Goal: Task Accomplishment & Management: Complete application form

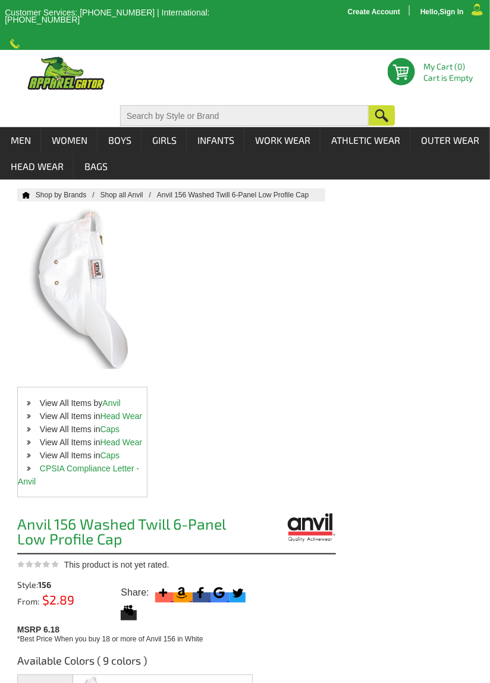
click at [80, 291] on div at bounding box center [82, 288] width 130 height 162
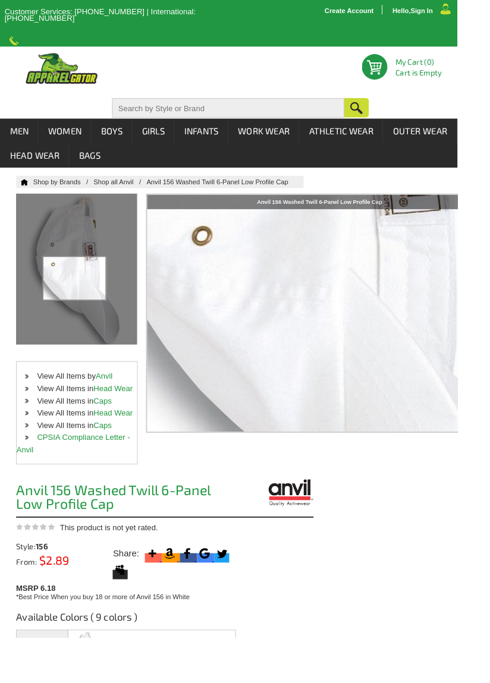
scroll to position [11, 0]
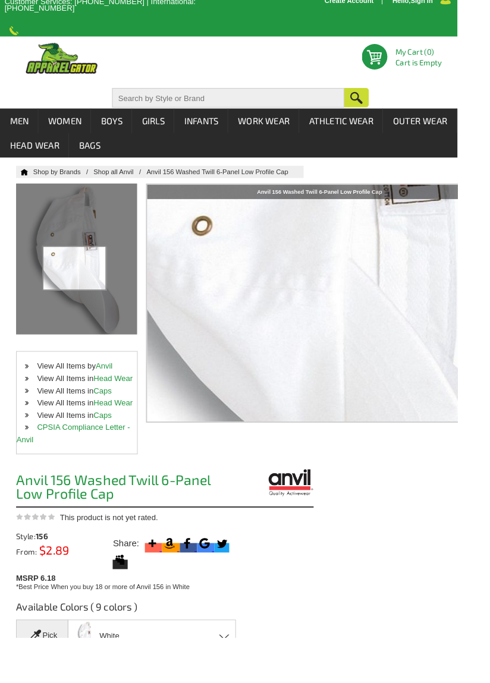
click at [73, 245] on div at bounding box center [82, 278] width 130 height 162
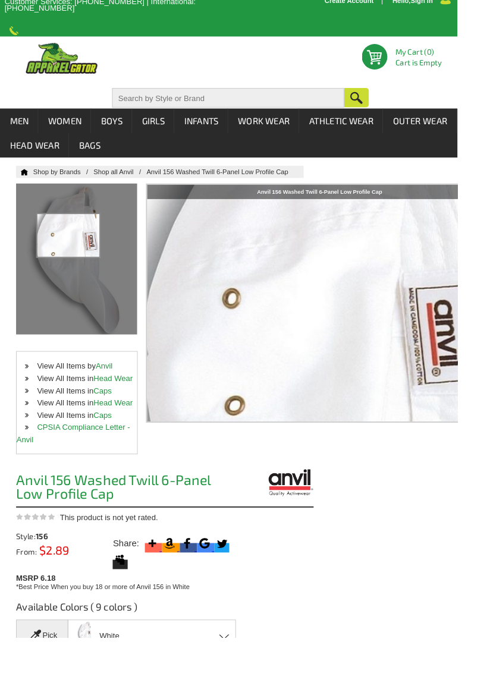
click at [71, 292] on div at bounding box center [82, 278] width 130 height 162
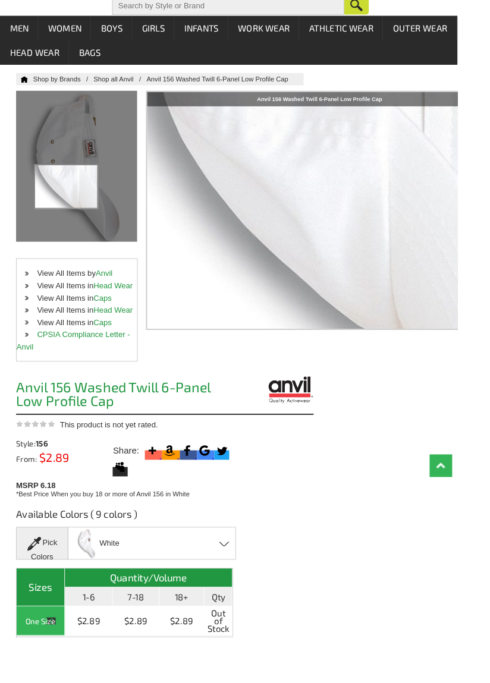
scroll to position [111, 0]
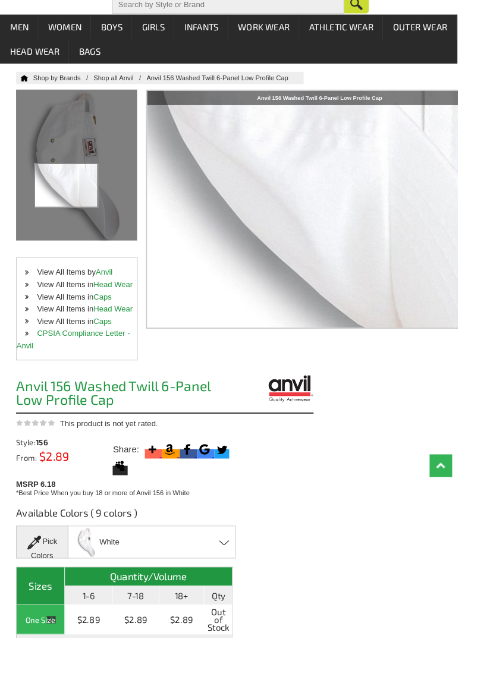
click at [236, 567] on div "White Black - Closeout Burnt Orange - Closeout Charity Pink - Closeout Khaki - …" at bounding box center [163, 580] width 181 height 35
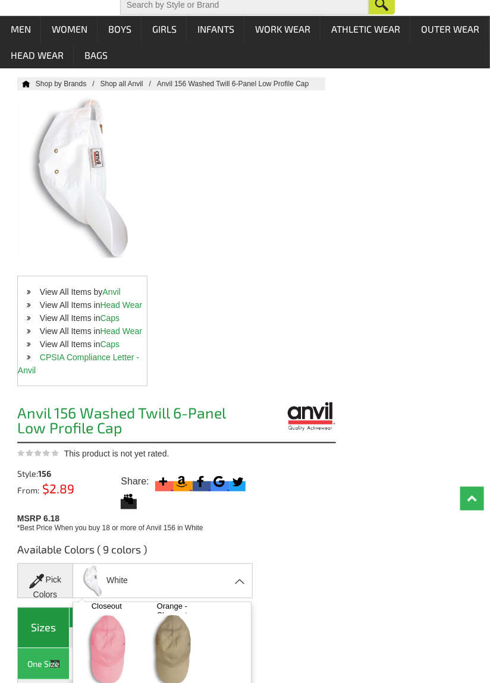
scroll to position [88, 0]
click at [172, 652] on img at bounding box center [172, 649] width 58 height 72
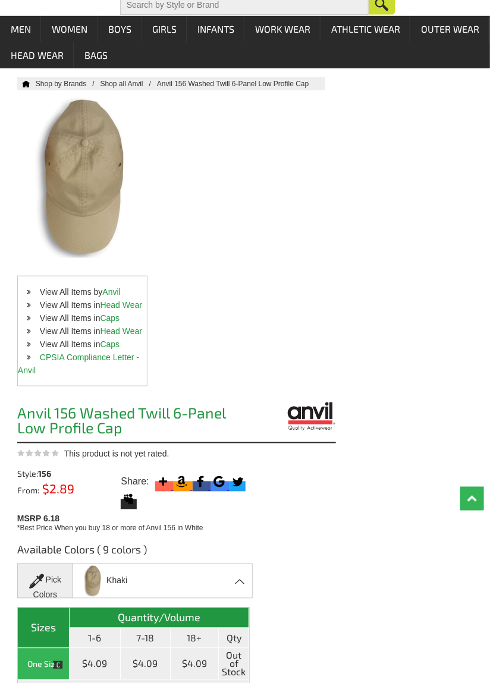
click at [93, 659] on td "$4.09" at bounding box center [96, 664] width 52 height 32
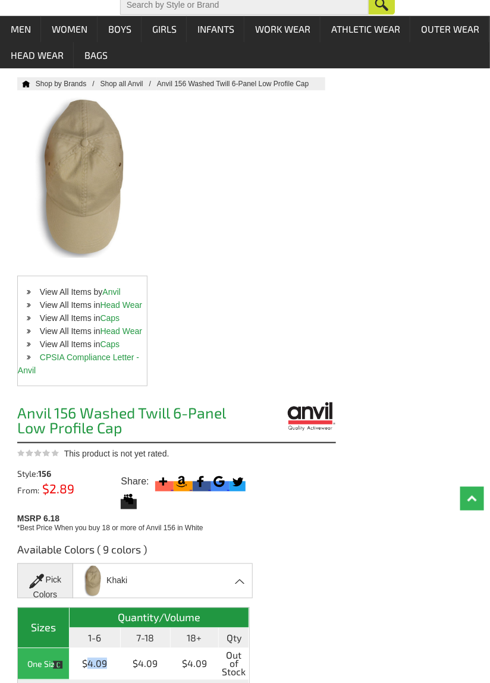
click at [94, 633] on th "1-6" at bounding box center [96, 638] width 52 height 20
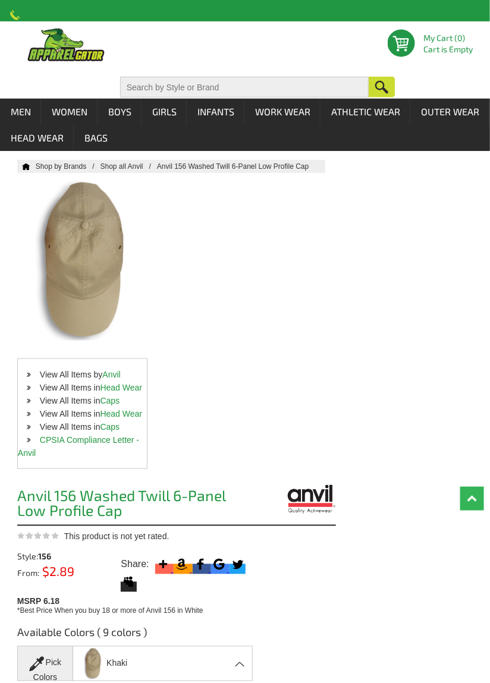
scroll to position [0, 0]
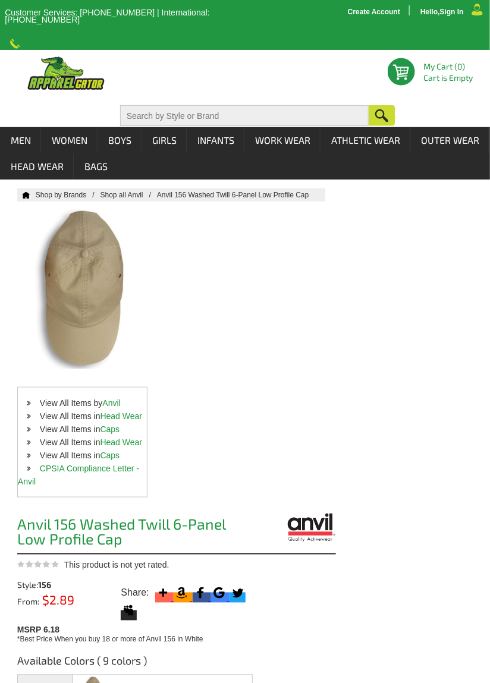
click at [77, 278] on div at bounding box center [82, 288] width 130 height 162
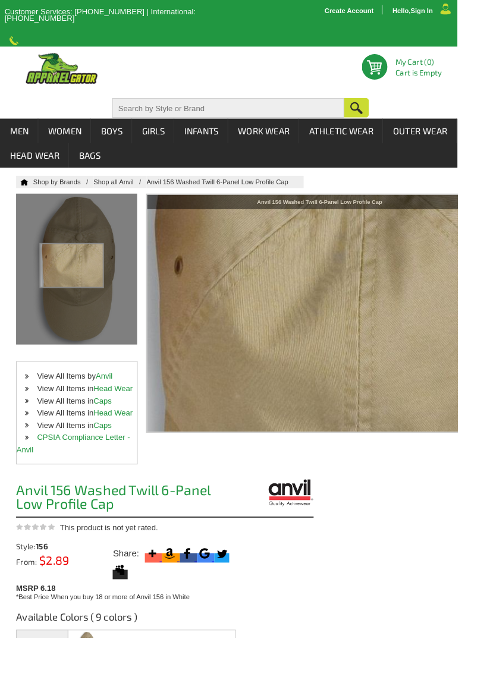
click at [95, 235] on div at bounding box center [82, 288] width 130 height 162
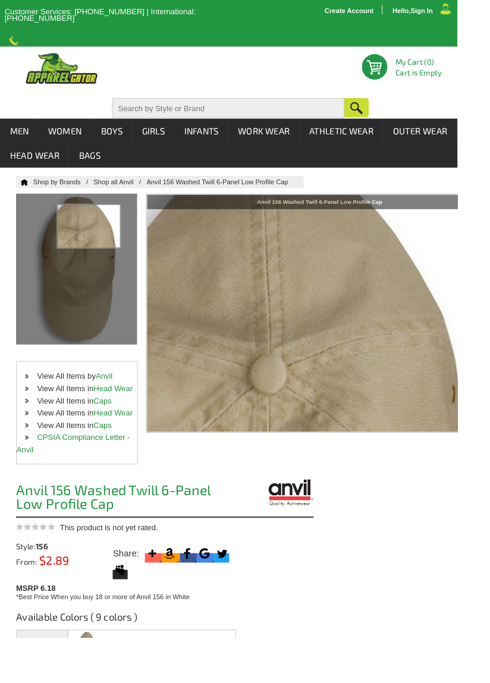
click at [79, 297] on div at bounding box center [82, 288] width 130 height 162
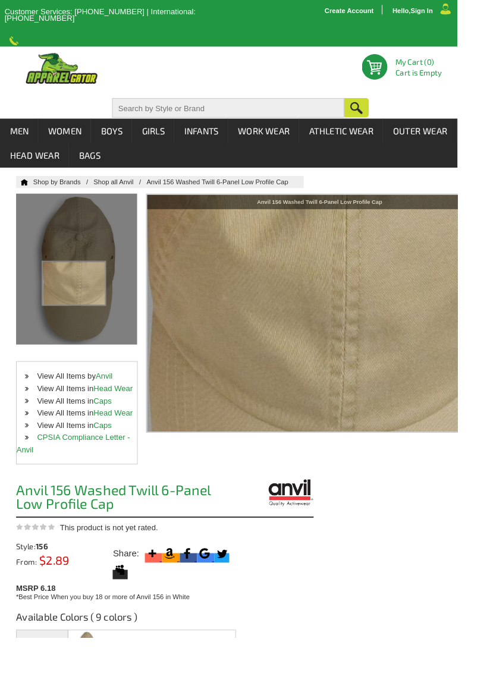
click at [114, 261] on div at bounding box center [82, 288] width 130 height 162
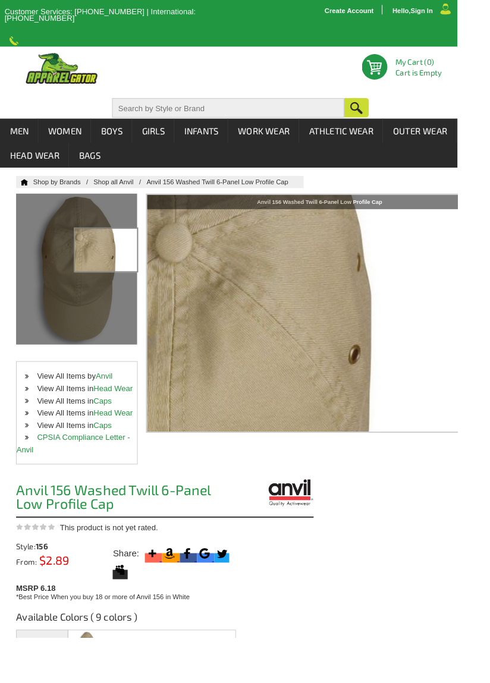
click at [227, 682] on div "Khaki Black - Closeout Burnt Orange - Closeout Charity Pink - Closeout Khaki - …" at bounding box center [163, 692] width 181 height 35
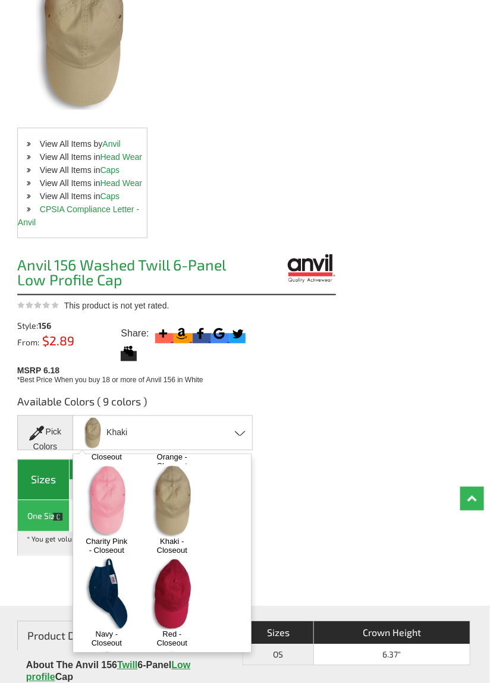
scroll to position [262, 0]
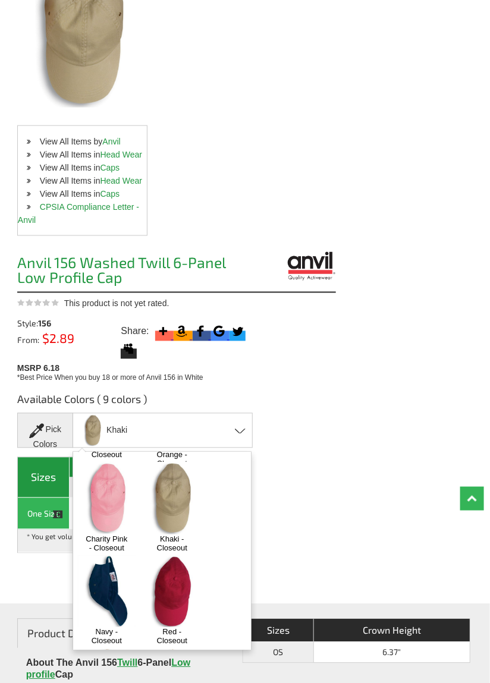
click at [186, 495] on img at bounding box center [172, 498] width 58 height 72
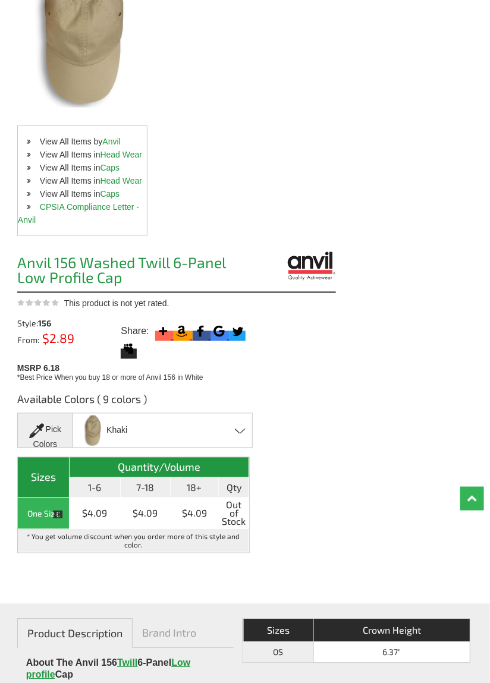
click at [83, 542] on td "* You get volume discount when you order more of this style and color." at bounding box center [134, 541] width 232 height 23
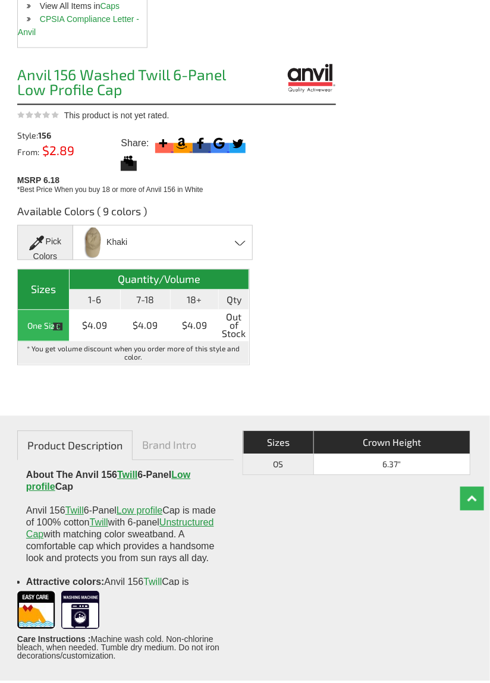
scroll to position [455, 0]
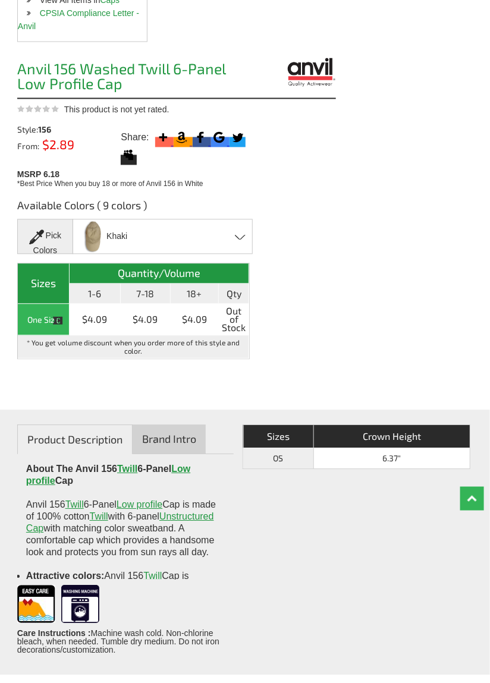
click at [171, 433] on link "Brand Intro" at bounding box center [169, 439] width 73 height 29
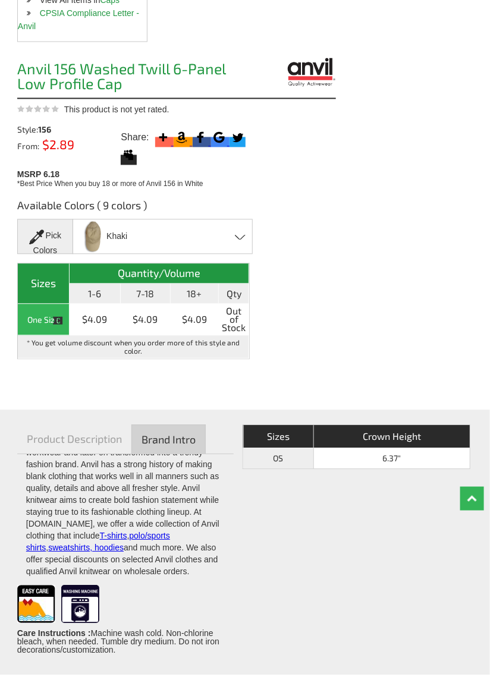
scroll to position [51, 0]
click at [464, 511] on link "Top" at bounding box center [472, 499] width 24 height 24
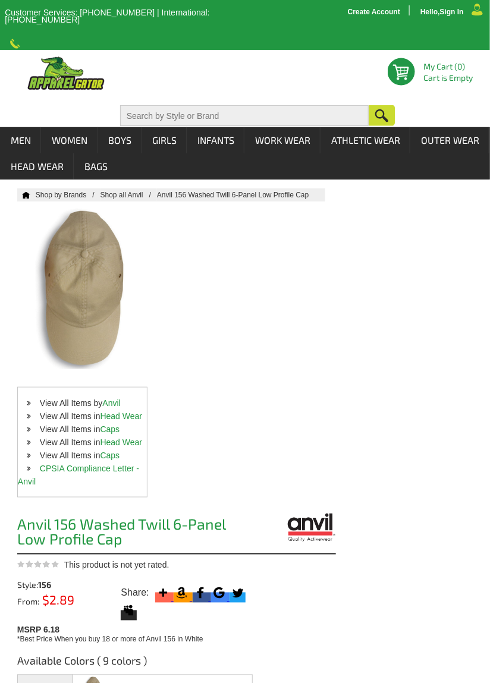
scroll to position [0, 0]
click at [449, 10] on link "Sign In" at bounding box center [452, 11] width 24 height 7
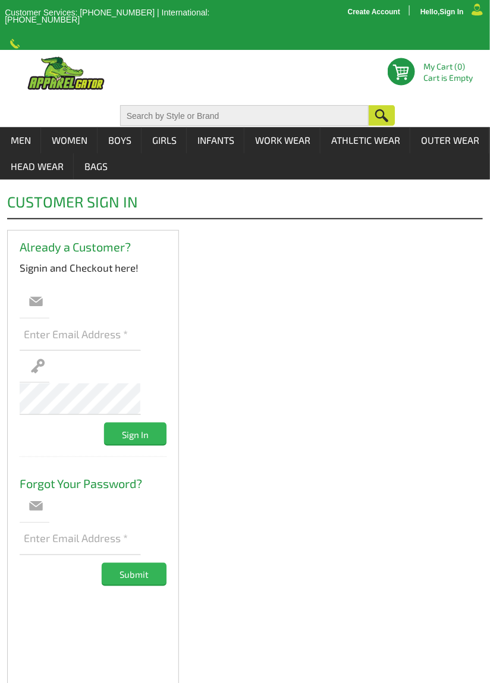
click at [371, 8] on link "Create Account" at bounding box center [374, 11] width 52 height 7
click at [362, 14] on link "Create Account" at bounding box center [374, 11] width 52 height 7
click at [378, 12] on link "Create Account" at bounding box center [374, 11] width 52 height 7
click at [373, 14] on link "Create Account" at bounding box center [374, 11] width 52 height 7
click at [369, 14] on link "Create Account" at bounding box center [374, 11] width 52 height 7
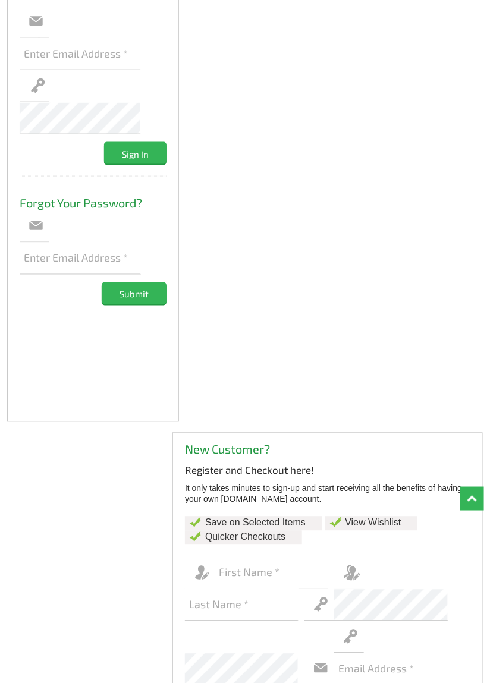
scroll to position [282, 0]
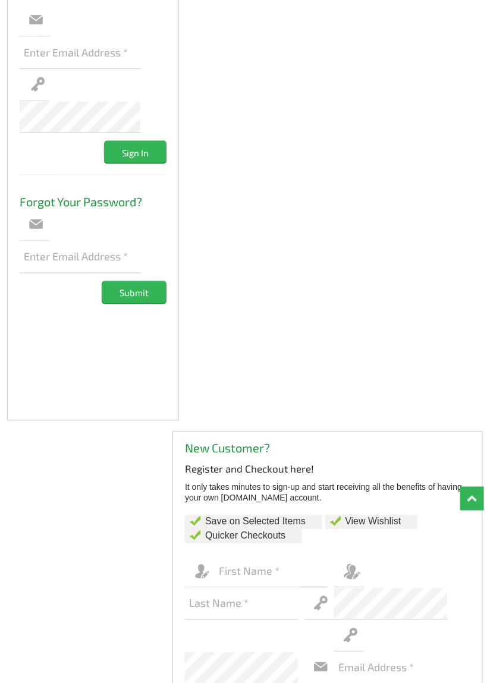
click at [228, 558] on input "text" at bounding box center [272, 572] width 114 height 32
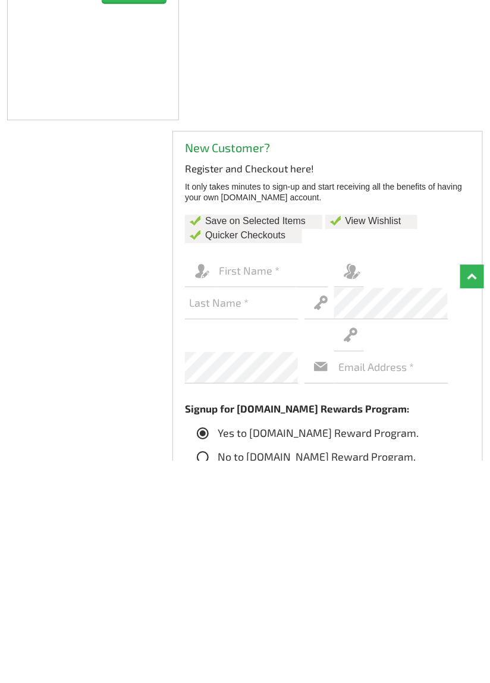
scroll to position [364, 0]
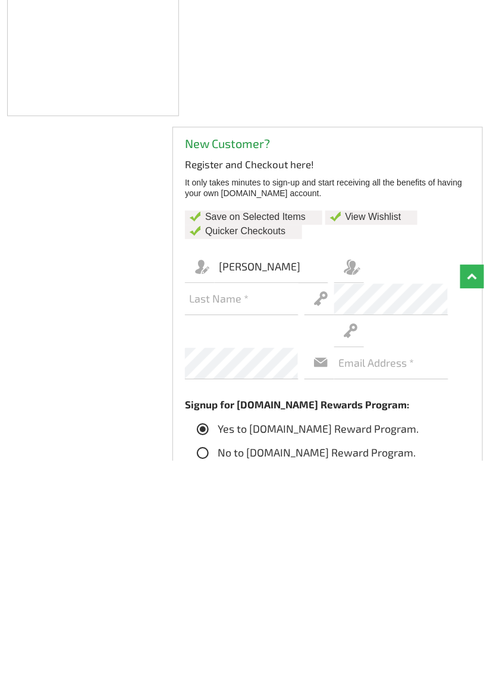
type input "[PERSON_NAME]"
click at [198, 512] on input "text" at bounding box center [242, 521] width 114 height 32
type input "[PERSON_NAME]"
